Goal: Use online tool/utility: Utilize a website feature to perform a specific function

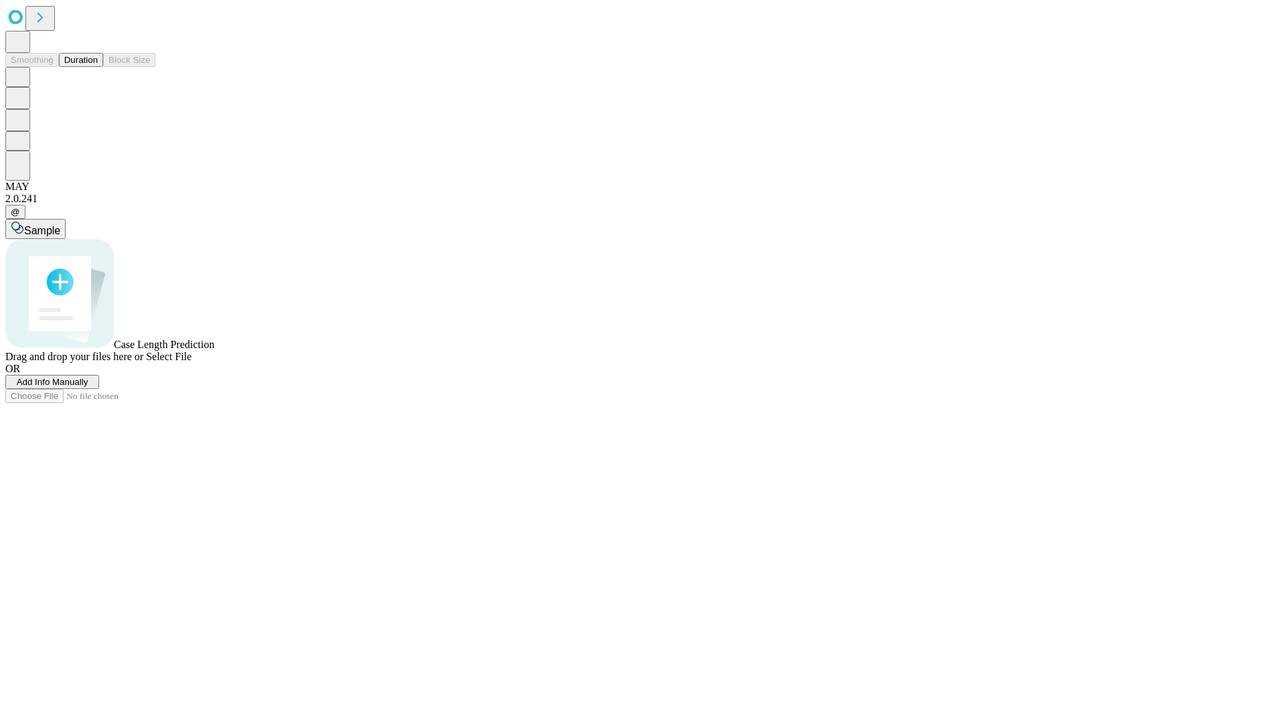
click at [98, 67] on button "Duration" at bounding box center [81, 60] width 44 height 14
click at [88, 387] on span "Add Info Manually" at bounding box center [53, 382] width 72 height 10
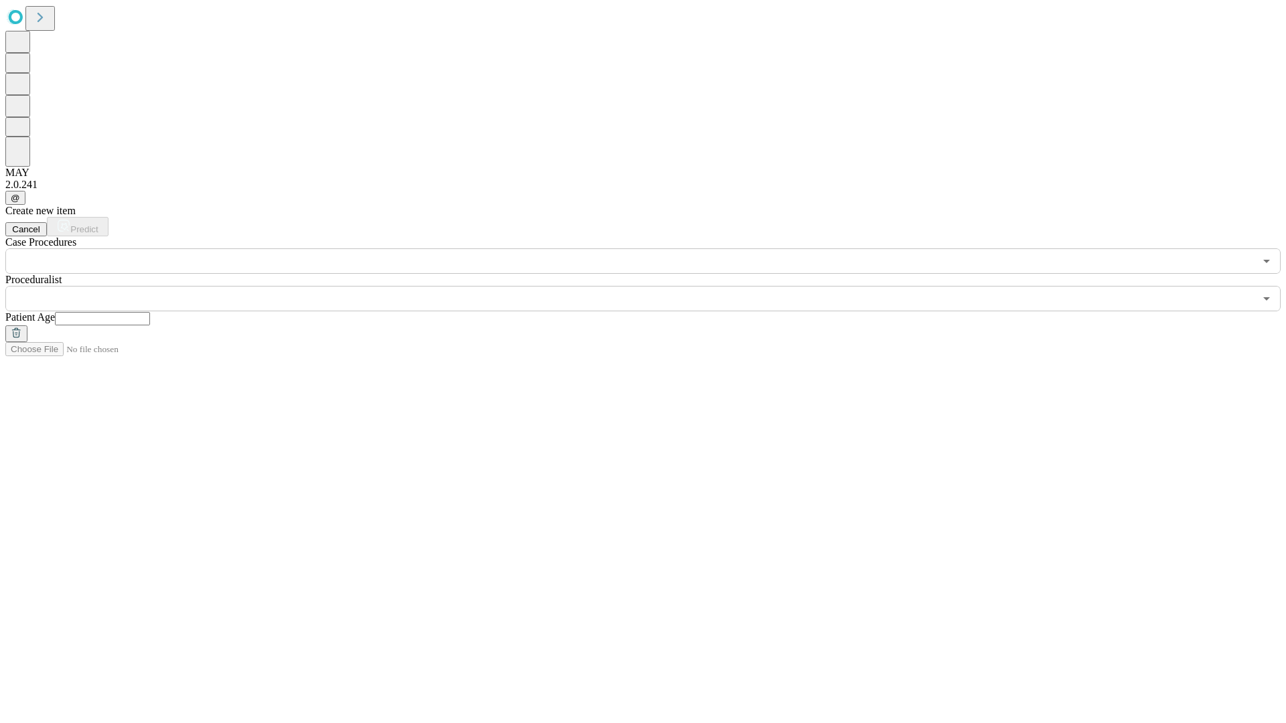
click at [150, 312] on input "text" at bounding box center [102, 318] width 95 height 13
type input "**"
click at [652, 286] on input "text" at bounding box center [629, 298] width 1249 height 25
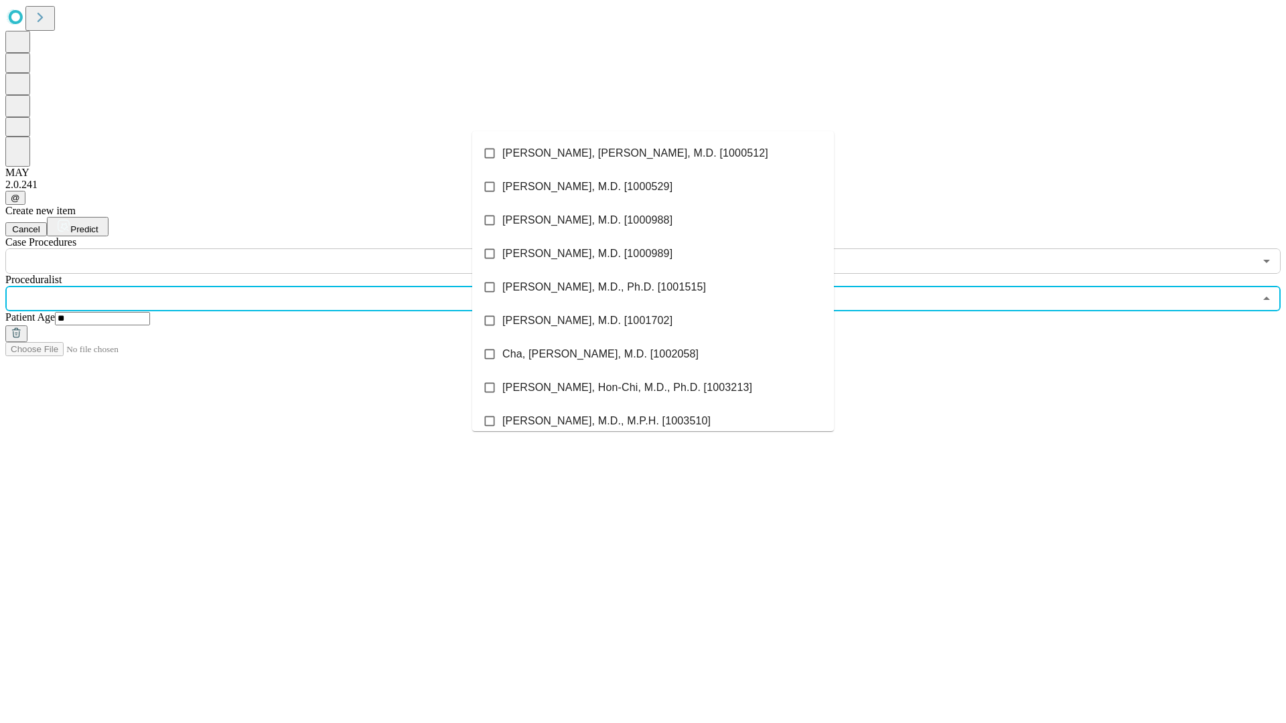
click at [653, 153] on li "[PERSON_NAME], [PERSON_NAME], M.D. [1000512]" at bounding box center [653, 153] width 362 height 33
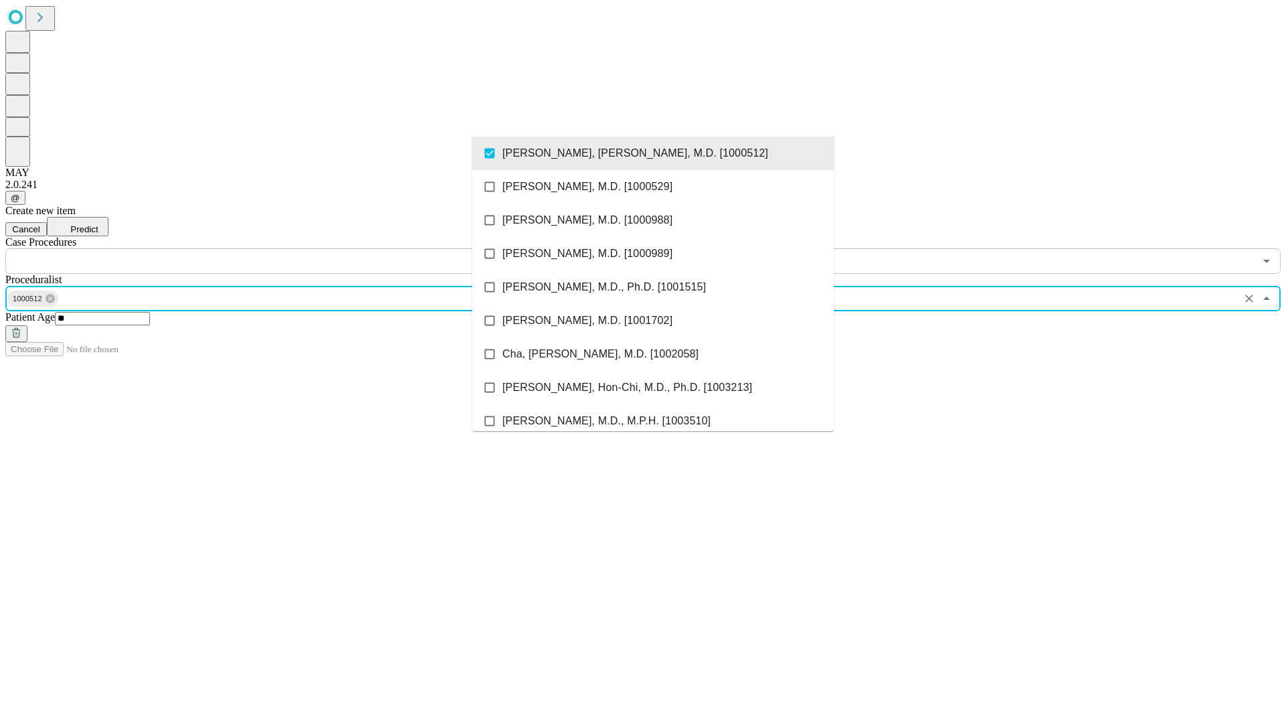
click at [281, 248] on input "text" at bounding box center [629, 260] width 1249 height 25
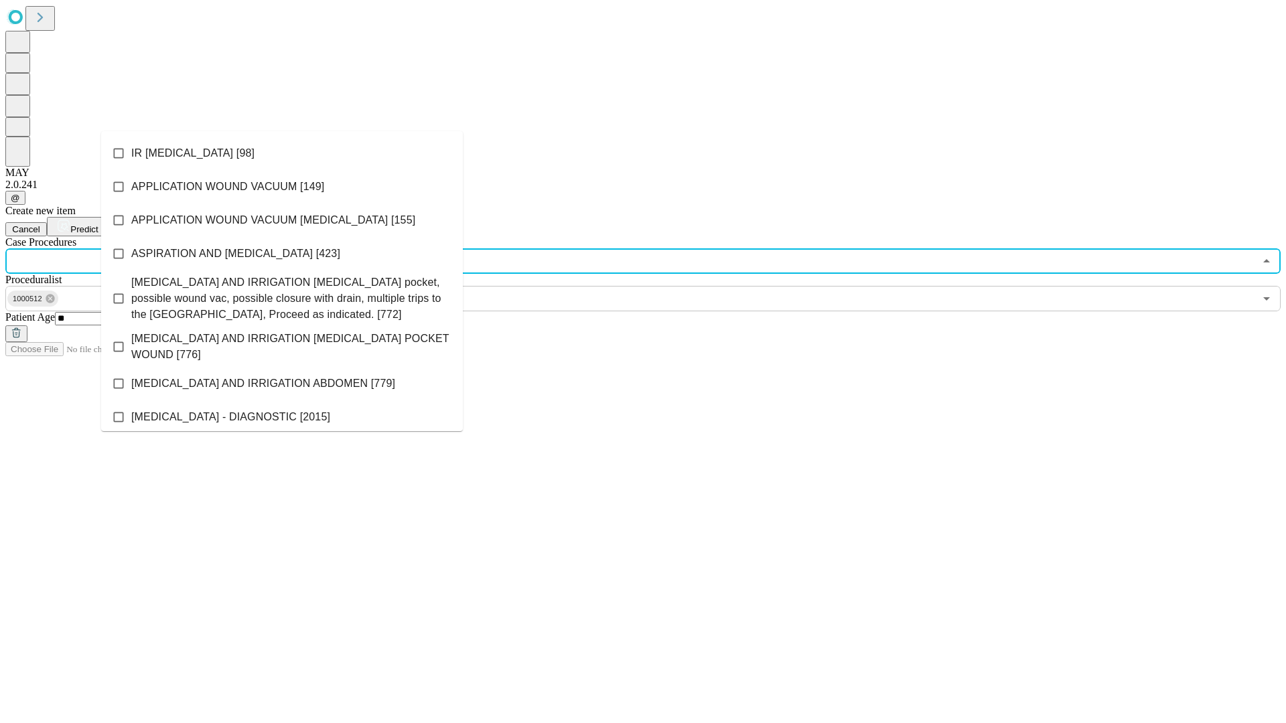
click at [282, 153] on li "IR [MEDICAL_DATA] [98]" at bounding box center [282, 153] width 362 height 33
click at [98, 224] on span "Predict" at bounding box center [83, 229] width 27 height 10
